Goal: Find specific page/section: Find specific page/section

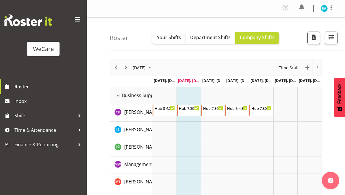
click at [331, 36] on span "button" at bounding box center [331, 37] width 8 height 8
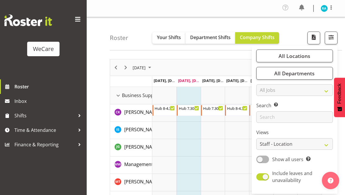
click at [303, 58] on span "All Locations" at bounding box center [295, 55] width 32 height 7
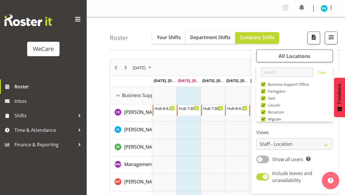
click at [265, 84] on span at bounding box center [263, 84] width 5 height 5
click at [265, 84] on input "Business Support Office" at bounding box center [263, 84] width 4 height 4
checkbox input "false"
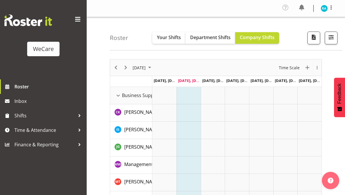
click at [323, 39] on div at bounding box center [328, 38] width 17 height 13
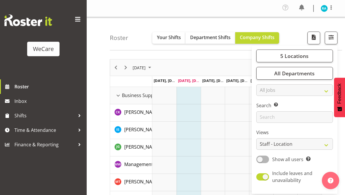
click at [293, 55] on span "5 Locations" at bounding box center [294, 55] width 28 height 7
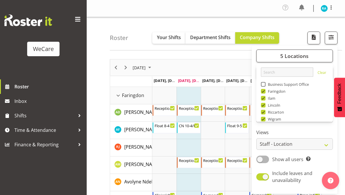
click at [264, 99] on span at bounding box center [263, 98] width 5 height 5
click at [264, 99] on input "Ilam" at bounding box center [263, 98] width 4 height 4
checkbox input "false"
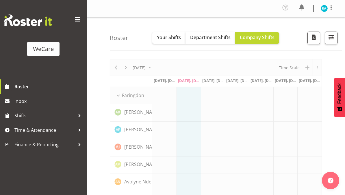
click at [326, 42] on button "button" at bounding box center [331, 38] width 13 height 13
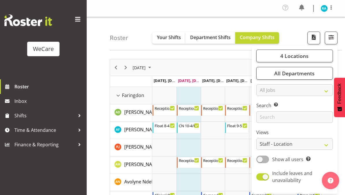
click at [332, 36] on span "button" at bounding box center [331, 37] width 8 height 8
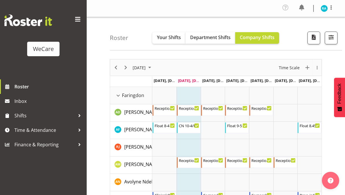
click at [329, 40] on span "button" at bounding box center [331, 37] width 8 height 8
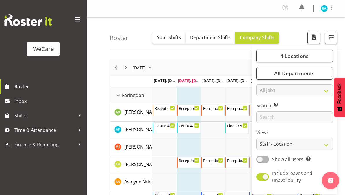
click at [297, 55] on span "4 Locations" at bounding box center [294, 55] width 28 height 7
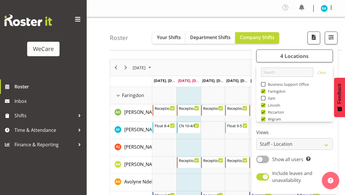
click at [264, 106] on span at bounding box center [263, 105] width 5 height 5
click at [264, 106] on input "Lincoln" at bounding box center [263, 105] width 4 height 4
checkbox input "false"
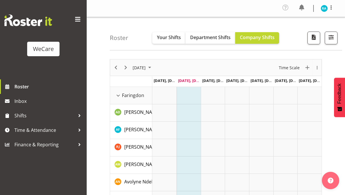
click at [328, 37] on span "button" at bounding box center [331, 37] width 8 height 8
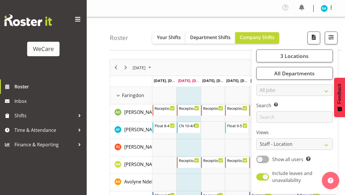
click at [331, 36] on span "button" at bounding box center [331, 37] width 8 height 8
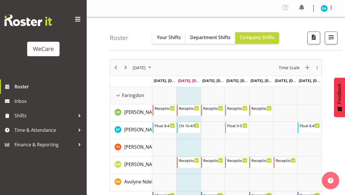
click at [332, 35] on span "button" at bounding box center [331, 37] width 8 height 8
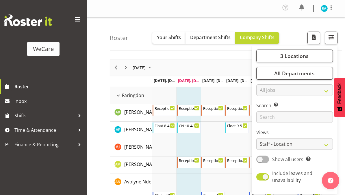
click at [295, 54] on span "3 Locations" at bounding box center [294, 55] width 28 height 7
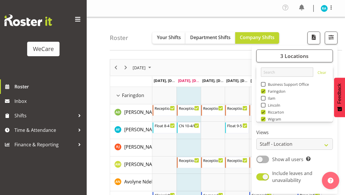
click at [265, 112] on span at bounding box center [263, 112] width 5 height 5
click at [265, 112] on input "Riccarton" at bounding box center [263, 112] width 4 height 4
checkbox input "false"
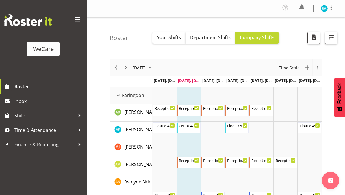
click at [331, 34] on span "button" at bounding box center [331, 37] width 8 height 8
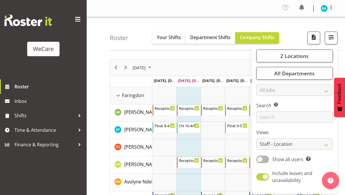
click at [297, 54] on span "2 Locations" at bounding box center [294, 55] width 28 height 7
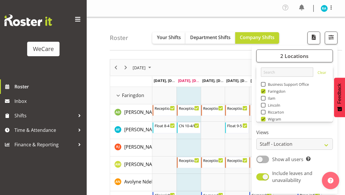
click at [264, 119] on span at bounding box center [263, 118] width 5 height 5
click at [264, 119] on input "Wigram" at bounding box center [263, 119] width 4 height 4
checkbox input "false"
click at [334, 40] on span "button" at bounding box center [331, 37] width 8 height 8
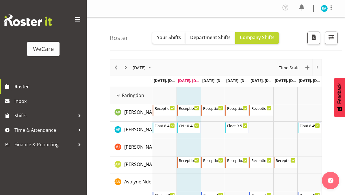
click at [78, 17] on span at bounding box center [77, 19] width 9 height 9
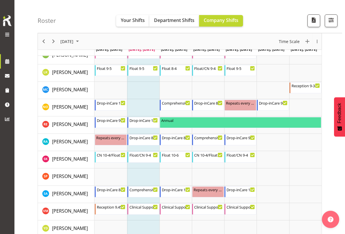
scroll to position [213, 0]
click at [143, 190] on div "Comprehensive Consult 8-4" at bounding box center [143, 189] width 29 height 6
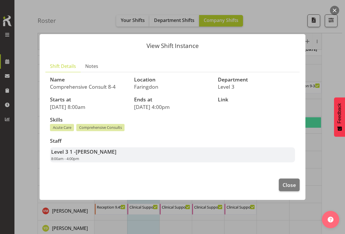
click at [297, 186] on button "Close" at bounding box center [289, 185] width 21 height 13
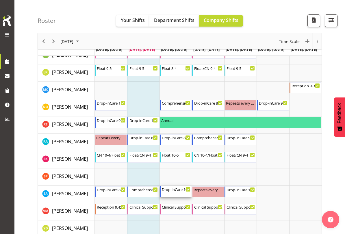
click at [179, 191] on div "Drop-inCare 10-6" at bounding box center [176, 189] width 29 height 6
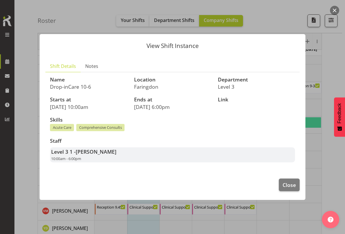
click at [297, 185] on button "Close" at bounding box center [289, 185] width 21 height 13
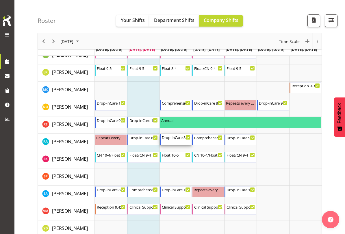
click at [177, 140] on div "Drop-inCare 8-4" at bounding box center [176, 137] width 29 height 6
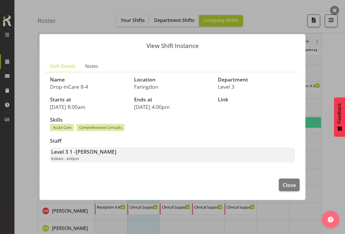
click at [288, 182] on span "Close" at bounding box center [289, 185] width 13 height 8
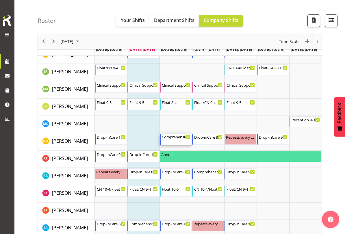
click at [178, 138] on div "Comprehensive Consult 10-6" at bounding box center [176, 137] width 29 height 6
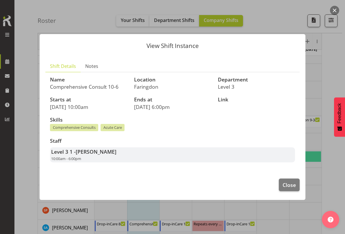
click at [286, 182] on span "Close" at bounding box center [289, 185] width 13 height 8
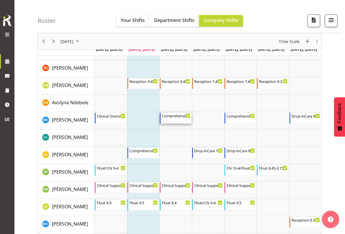
click at [180, 118] on div "Comprehensive Consult 9-5" at bounding box center [176, 116] width 29 height 6
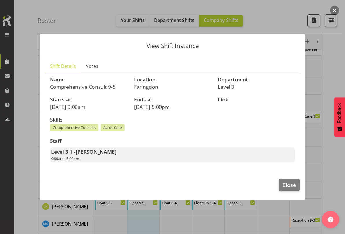
click at [292, 182] on span "Close" at bounding box center [289, 185] width 13 height 8
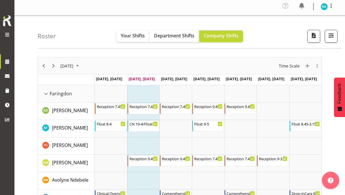
scroll to position [0, 0]
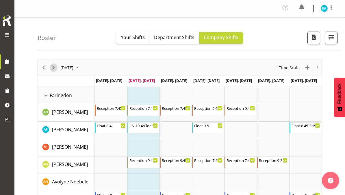
click at [56, 68] on span "Next" at bounding box center [53, 67] width 7 height 7
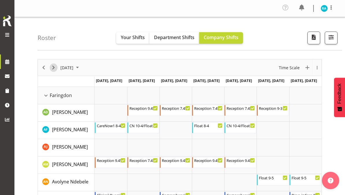
click at [53, 68] on span "Next" at bounding box center [53, 67] width 7 height 7
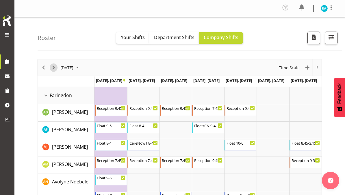
click at [54, 67] on span "Next" at bounding box center [53, 67] width 7 height 7
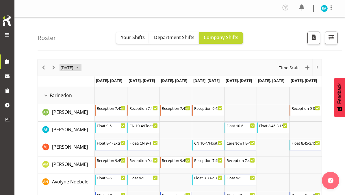
click at [74, 66] on span "[DATE]" at bounding box center [67, 67] width 14 height 7
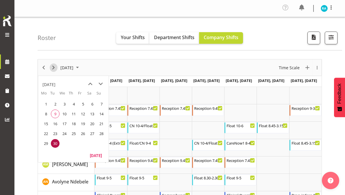
click at [50, 68] on span "Next" at bounding box center [53, 67] width 7 height 7
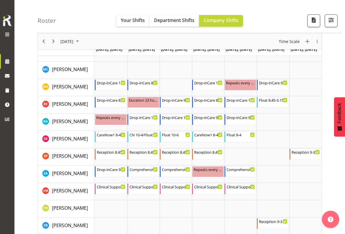
scroll to position [239, 0]
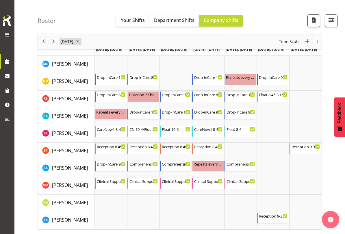
click at [74, 40] on span "[DATE]" at bounding box center [67, 41] width 14 height 7
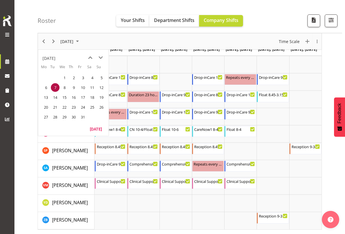
click at [94, 98] on span "18" at bounding box center [92, 97] width 9 height 9
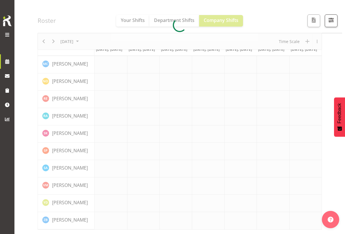
scroll to position [52, 0]
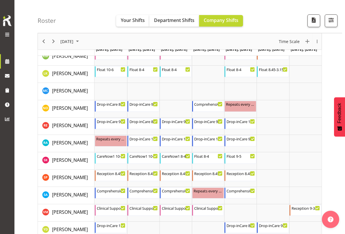
scroll to position [212, 0]
click at [56, 41] on span "Next" at bounding box center [53, 41] width 7 height 7
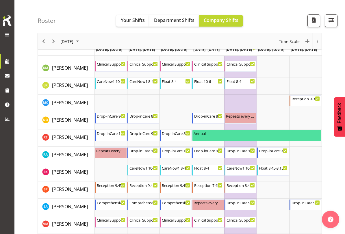
scroll to position [200, 0]
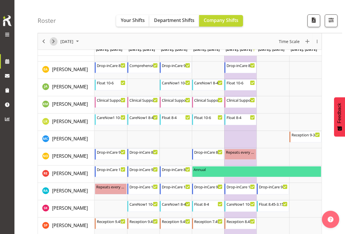
click at [54, 41] on span "Next" at bounding box center [53, 41] width 7 height 7
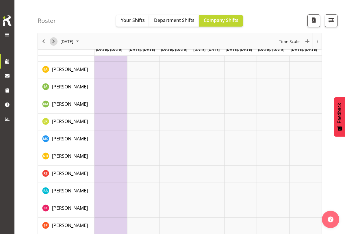
scroll to position [52, 0]
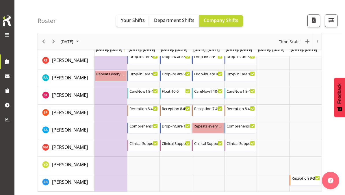
scroll to position [278, 0]
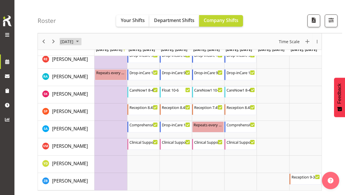
click at [81, 42] on span "November 2025" at bounding box center [77, 41] width 7 height 7
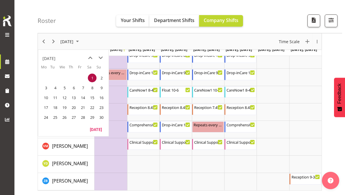
click at [47, 86] on span "3" at bounding box center [46, 87] width 9 height 9
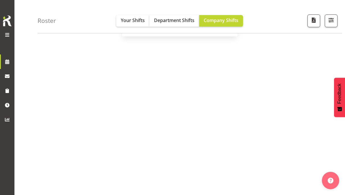
scroll to position [91, 0]
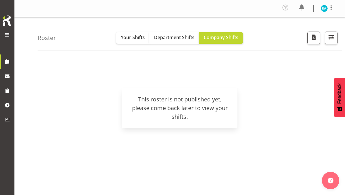
click at [8, 35] on span at bounding box center [7, 34] width 7 height 7
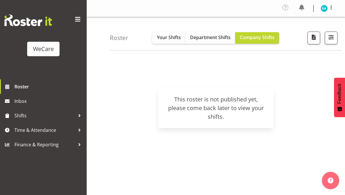
click at [74, 21] on span at bounding box center [77, 19] width 9 height 9
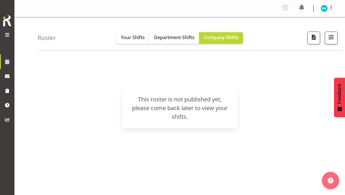
click at [48, 37] on h4 "Roster" at bounding box center [47, 37] width 18 height 7
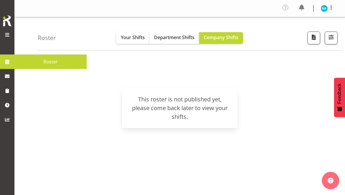
click at [58, 61] on span "Roster" at bounding box center [50, 61] width 66 height 9
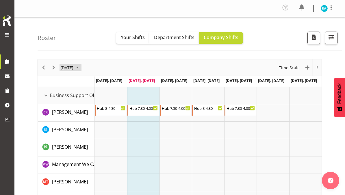
click at [74, 67] on span "[DATE]" at bounding box center [67, 67] width 14 height 7
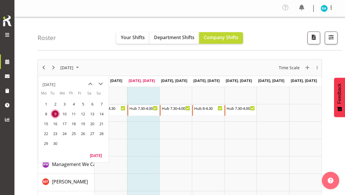
click at [55, 82] on div "[DATE]" at bounding box center [48, 85] width 13 height 12
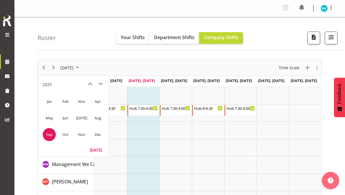
click at [76, 135] on span "Nov" at bounding box center [81, 134] width 13 height 13
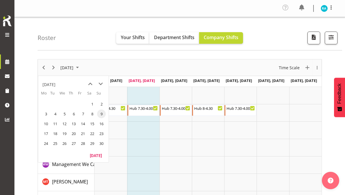
click at [93, 103] on span "1" at bounding box center [92, 103] width 9 height 9
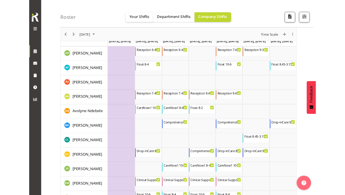
scroll to position [236, 0]
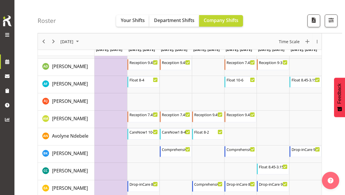
click at [330, 24] on span "button" at bounding box center [331, 20] width 8 height 8
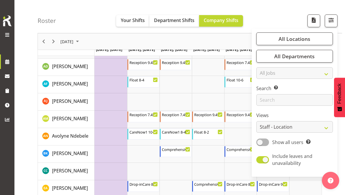
click at [296, 38] on span "All Locations" at bounding box center [295, 38] width 32 height 7
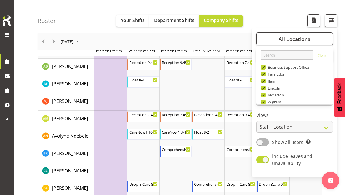
click at [266, 66] on span at bounding box center [263, 67] width 5 height 5
click at [265, 66] on input "Business Support Office" at bounding box center [263, 67] width 4 height 4
checkbox input "false"
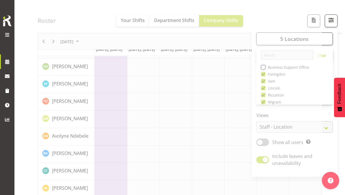
scroll to position [91, 0]
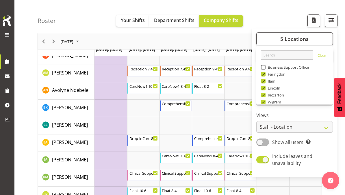
click at [263, 81] on span at bounding box center [263, 81] width 5 height 5
click at [263, 81] on input "Ilam" at bounding box center [263, 81] width 4 height 4
checkbox input "false"
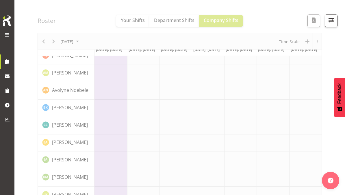
click at [325, 19] on button "button" at bounding box center [331, 20] width 13 height 13
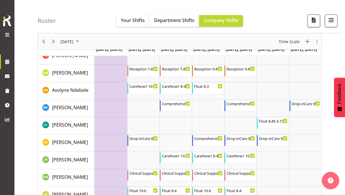
click at [327, 23] on span "button" at bounding box center [331, 20] width 8 height 8
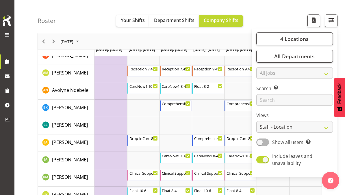
click at [283, 40] on span "4 Locations" at bounding box center [294, 38] width 28 height 7
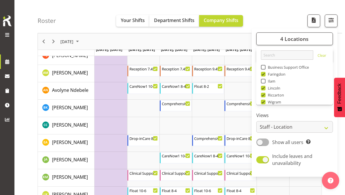
click at [266, 88] on span "Lincoln" at bounding box center [273, 88] width 15 height 5
click at [265, 88] on input "Lincoln" at bounding box center [263, 88] width 4 height 4
checkbox input "false"
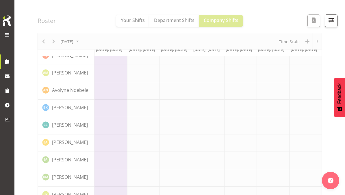
click at [330, 21] on span "button" at bounding box center [331, 20] width 8 height 8
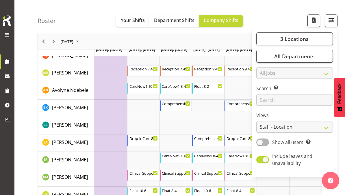
click at [292, 40] on span "3 Locations" at bounding box center [294, 38] width 28 height 7
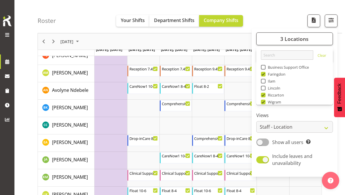
click at [262, 95] on span at bounding box center [263, 94] width 5 height 5
click at [262, 95] on input "Riccarton" at bounding box center [263, 95] width 4 height 4
checkbox input "false"
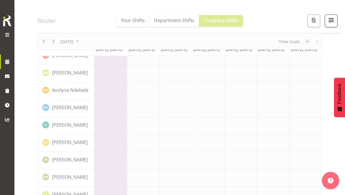
click at [333, 21] on span "button" at bounding box center [331, 20] width 8 height 8
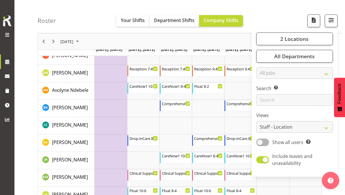
click at [294, 36] on span "2 Locations" at bounding box center [294, 38] width 28 height 7
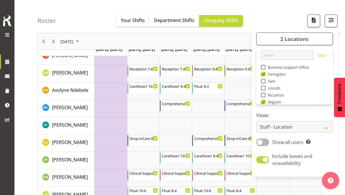
click at [262, 102] on span at bounding box center [263, 101] width 5 height 5
click at [262, 102] on input "Wigram" at bounding box center [263, 102] width 4 height 4
checkbox input "false"
click at [329, 19] on span "button" at bounding box center [331, 20] width 8 height 8
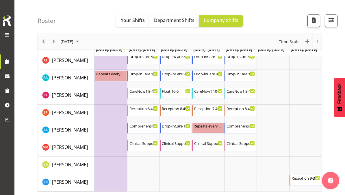
scroll to position [278, 0]
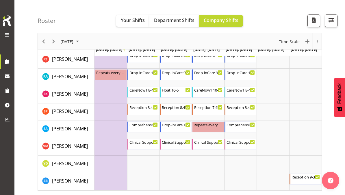
click at [333, 21] on span "button" at bounding box center [331, 20] width 8 height 8
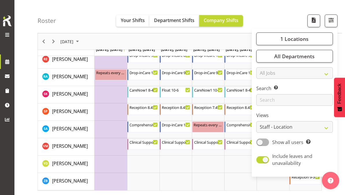
click at [288, 39] on span "1 Locations" at bounding box center [294, 38] width 28 height 7
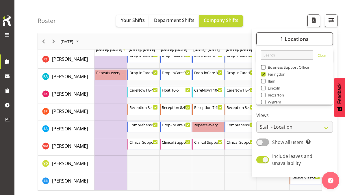
click at [262, 73] on span at bounding box center [263, 74] width 5 height 5
click at [262, 73] on input "Faringdon" at bounding box center [263, 74] width 4 height 4
checkbox input "false"
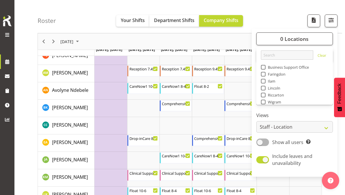
click at [333, 21] on span "button" at bounding box center [331, 20] width 8 height 8
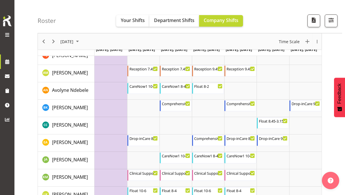
click at [331, 23] on span "button" at bounding box center [331, 20] width 8 height 8
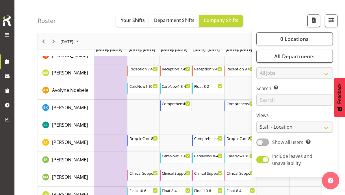
click at [296, 38] on span "0 Locations" at bounding box center [294, 38] width 28 height 7
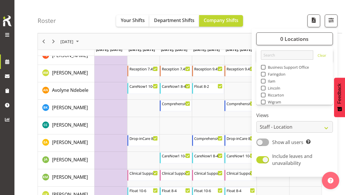
click at [264, 86] on span at bounding box center [263, 88] width 5 height 5
click at [264, 86] on input "Lincoln" at bounding box center [263, 88] width 4 height 4
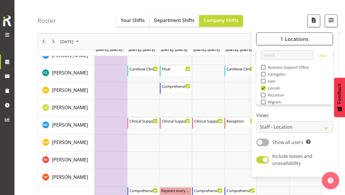
click at [328, 17] on span "button" at bounding box center [331, 20] width 8 height 8
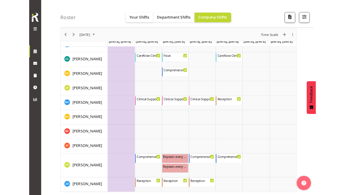
scroll to position [108, 0]
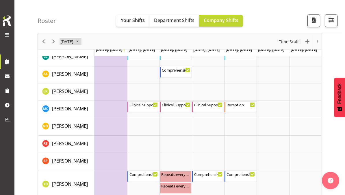
click at [74, 40] on span "[DATE]" at bounding box center [67, 41] width 14 height 7
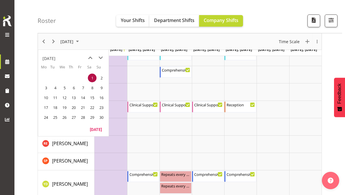
click at [55, 55] on div "[DATE]" at bounding box center [48, 59] width 13 height 12
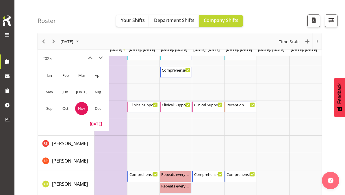
click at [62, 109] on span "Oct" at bounding box center [65, 108] width 13 height 13
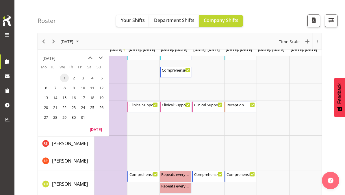
click at [73, 97] on span "16" at bounding box center [73, 97] width 9 height 9
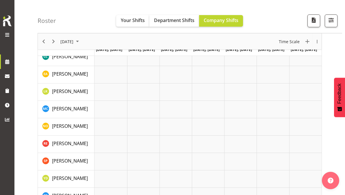
scroll to position [91, 0]
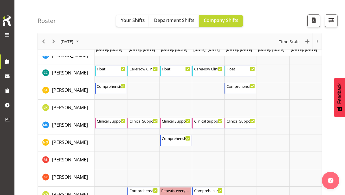
click at [330, 19] on span "button" at bounding box center [331, 20] width 8 height 8
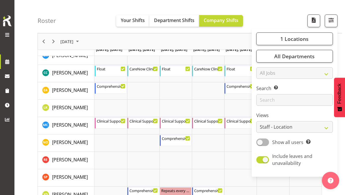
click at [287, 41] on span "1 Locations" at bounding box center [294, 38] width 28 height 7
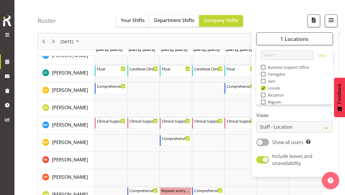
click at [262, 88] on span at bounding box center [263, 88] width 5 height 5
click at [262, 88] on input "Lincoln" at bounding box center [263, 88] width 4 height 4
checkbox input "false"
click at [264, 79] on span at bounding box center [263, 81] width 5 height 5
click at [264, 79] on input "Ilam" at bounding box center [263, 81] width 4 height 4
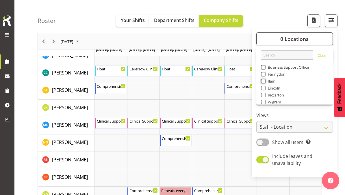
checkbox input "true"
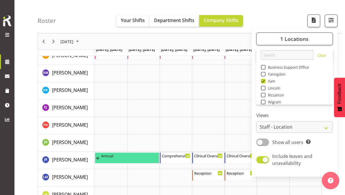
click at [329, 19] on span "button" at bounding box center [331, 20] width 8 height 8
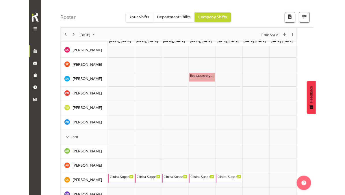
scroll to position [519, 0]
